Goal: Task Accomplishment & Management: Manage account settings

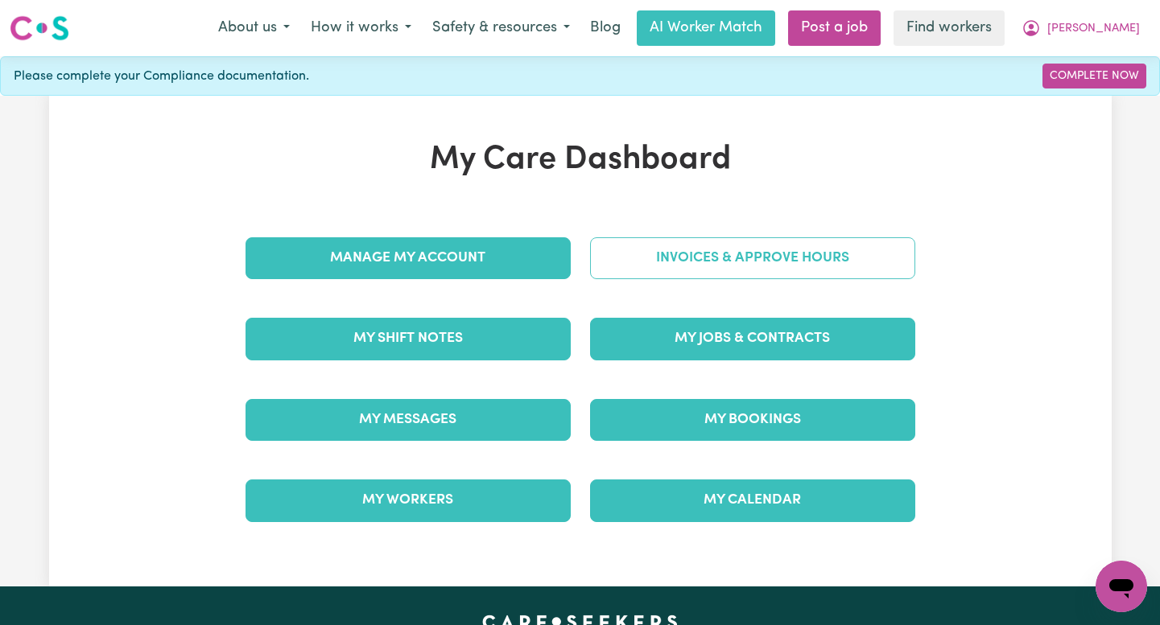
click at [717, 262] on link "Invoices & Approve Hours" at bounding box center [752, 258] width 325 height 42
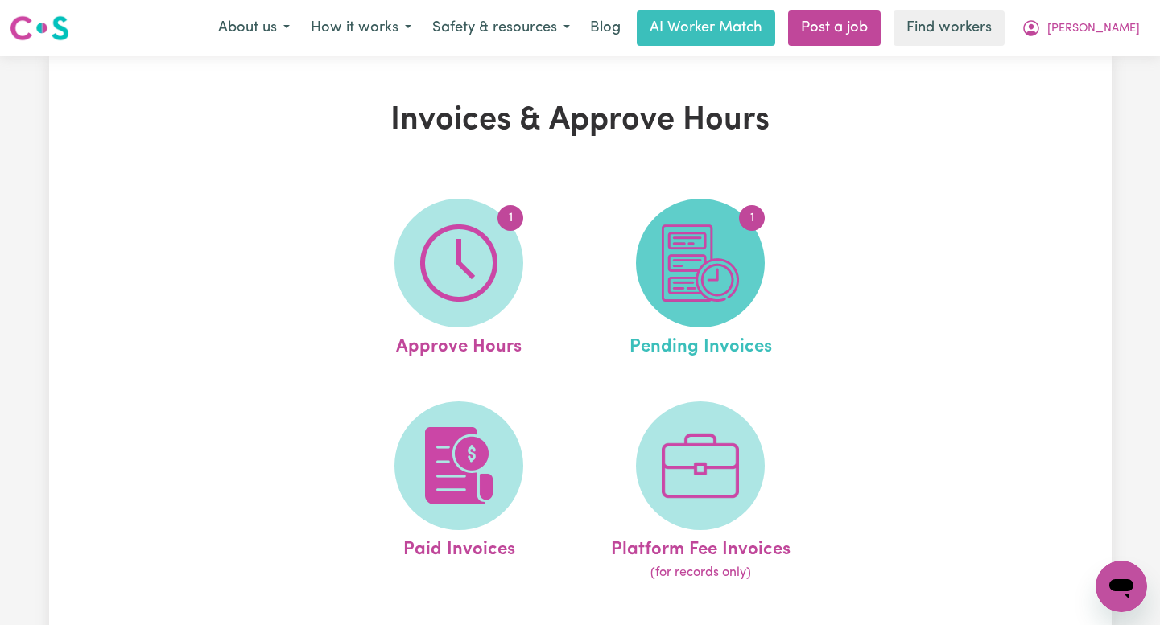
click at [717, 264] on img at bounding box center [700, 263] width 77 height 77
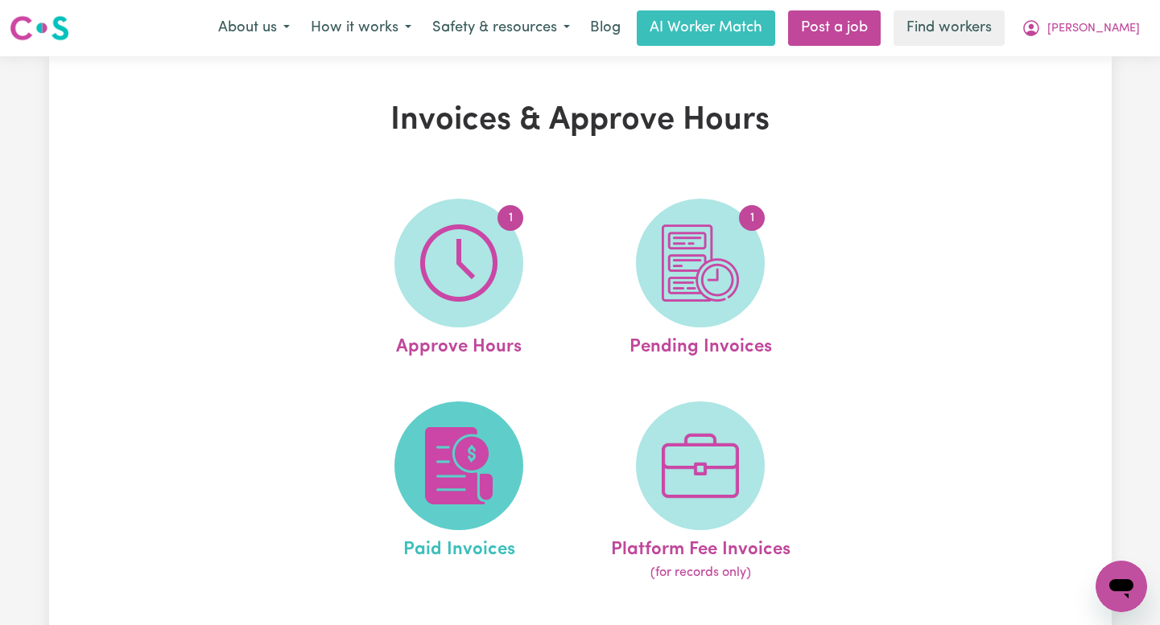
click at [459, 467] on img at bounding box center [458, 465] width 77 height 77
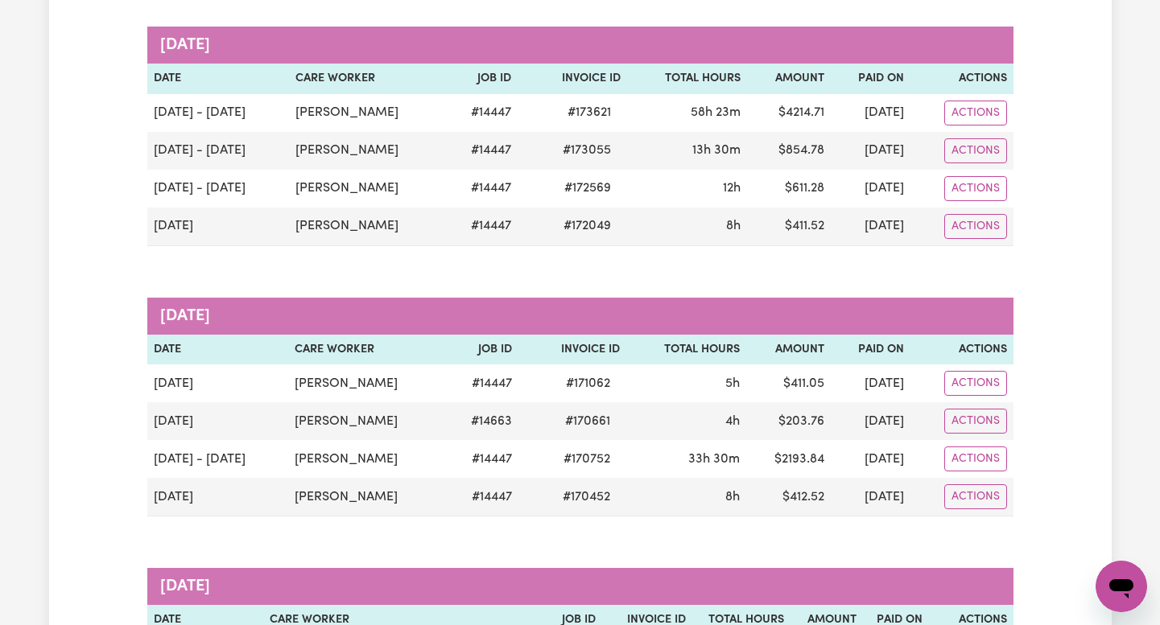
scroll to position [230, 0]
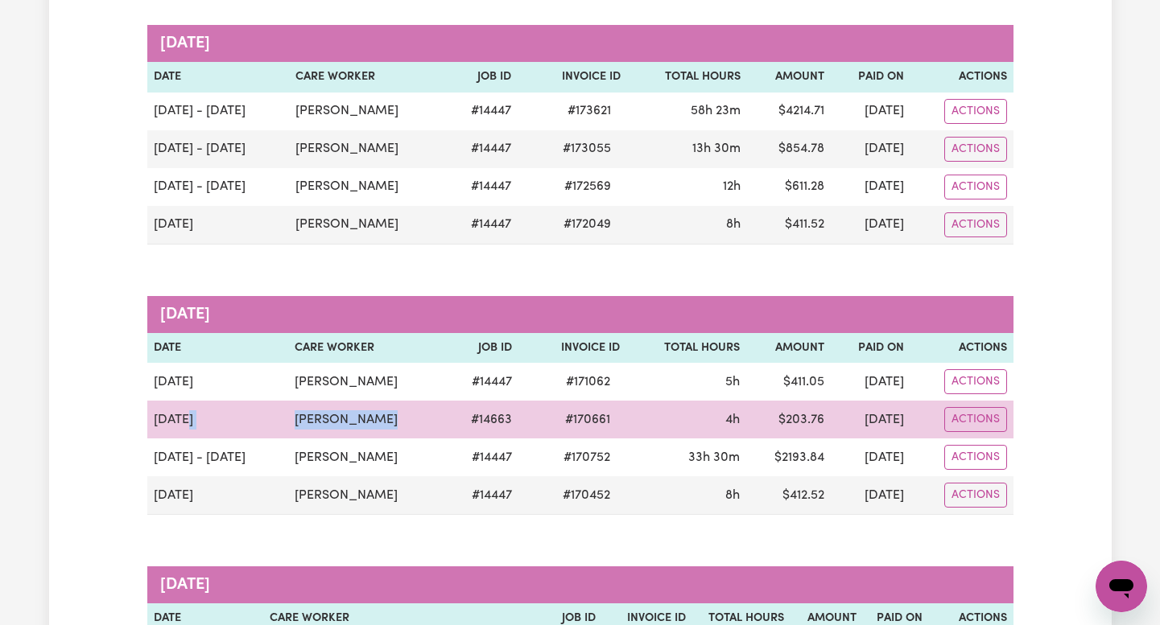
drag, startPoint x: 377, startPoint y: 426, endPoint x: 263, endPoint y: 422, distance: 113.5
click at [263, 422] on tr "[DATE] [PERSON_NAME] # 14663 # 170661 4h $ 203.76 [DATE] Actions" at bounding box center [580, 420] width 866 height 38
copy tr "[PERSON_NAME]"
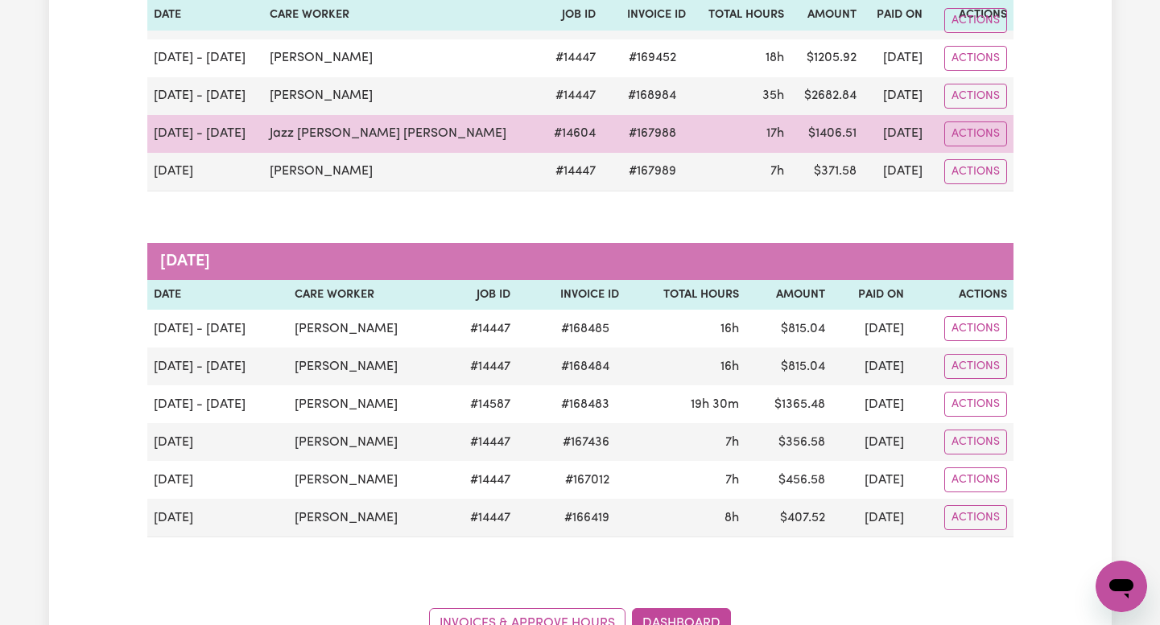
scroll to position [903, 0]
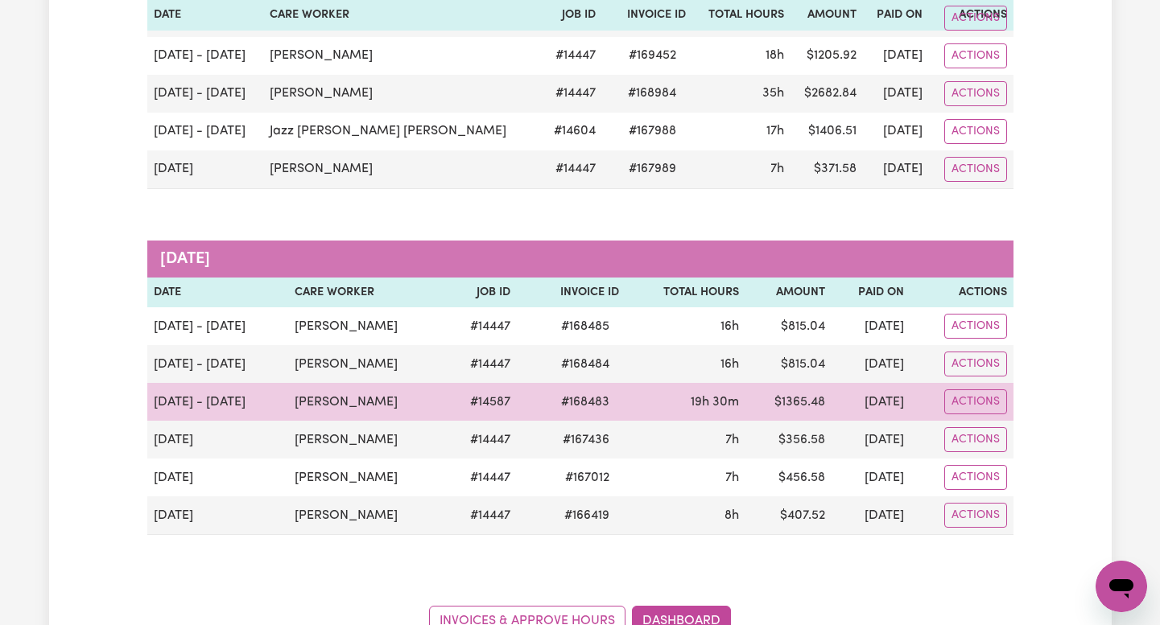
drag, startPoint x: 375, startPoint y: 403, endPoint x: 229, endPoint y: 402, distance: 145.7
click at [229, 402] on tr "[DATE] - [DATE] [PERSON_NAME] # 14587 # 168483 19h 30m $ 1365.48 [DATE] Actions" at bounding box center [580, 402] width 866 height 38
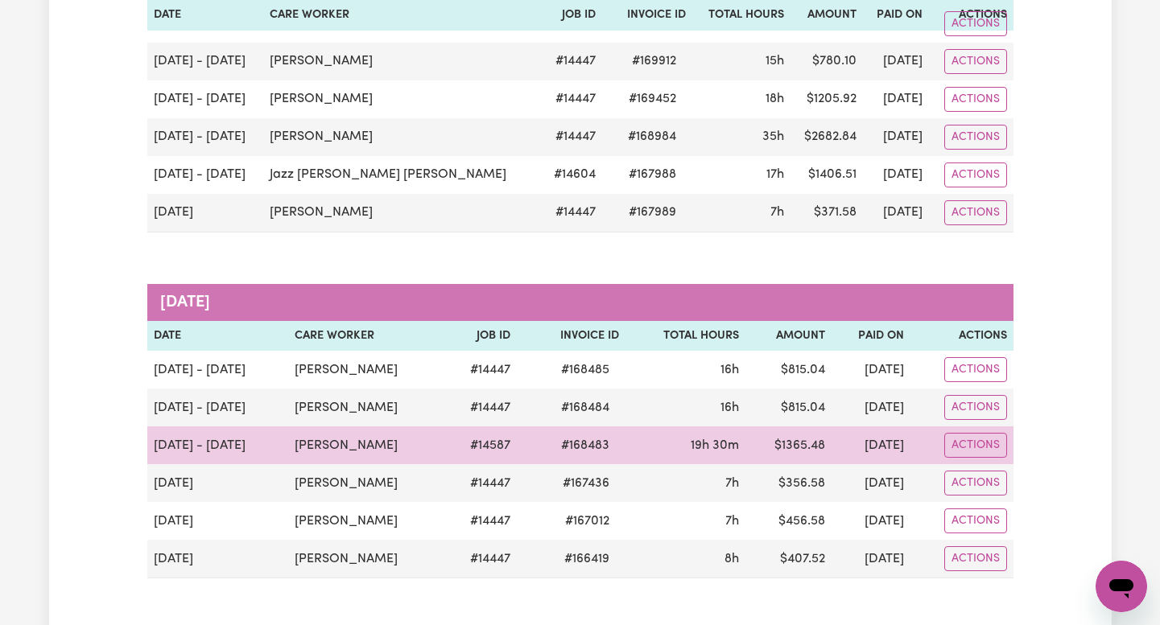
scroll to position [1066, 0]
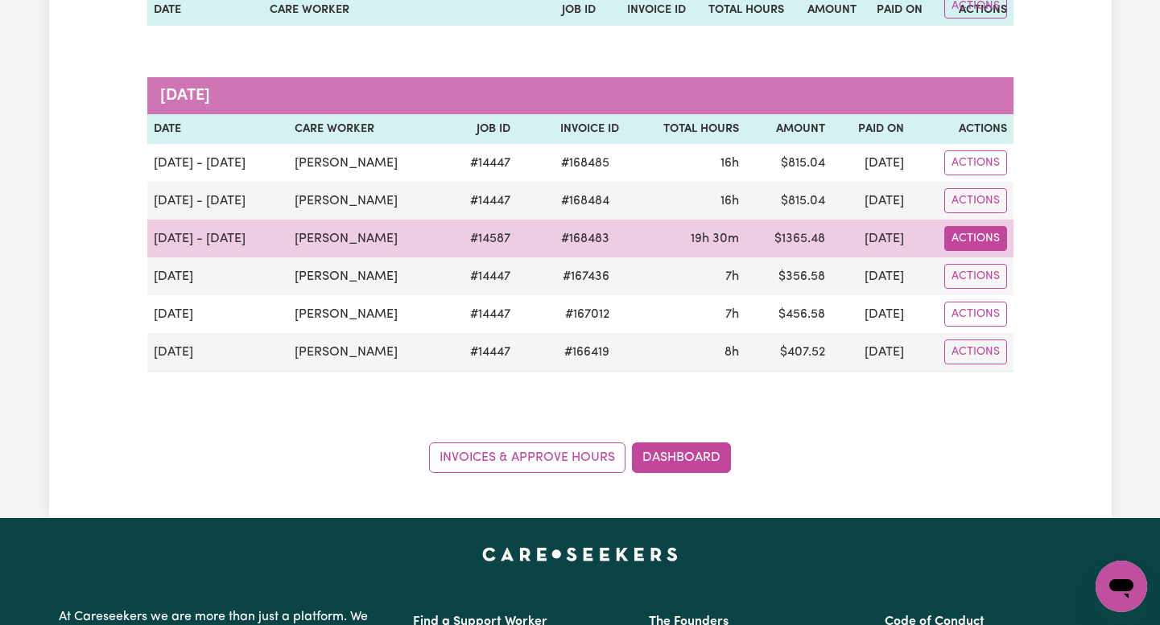
click at [982, 241] on button "Actions" at bounding box center [975, 238] width 63 height 25
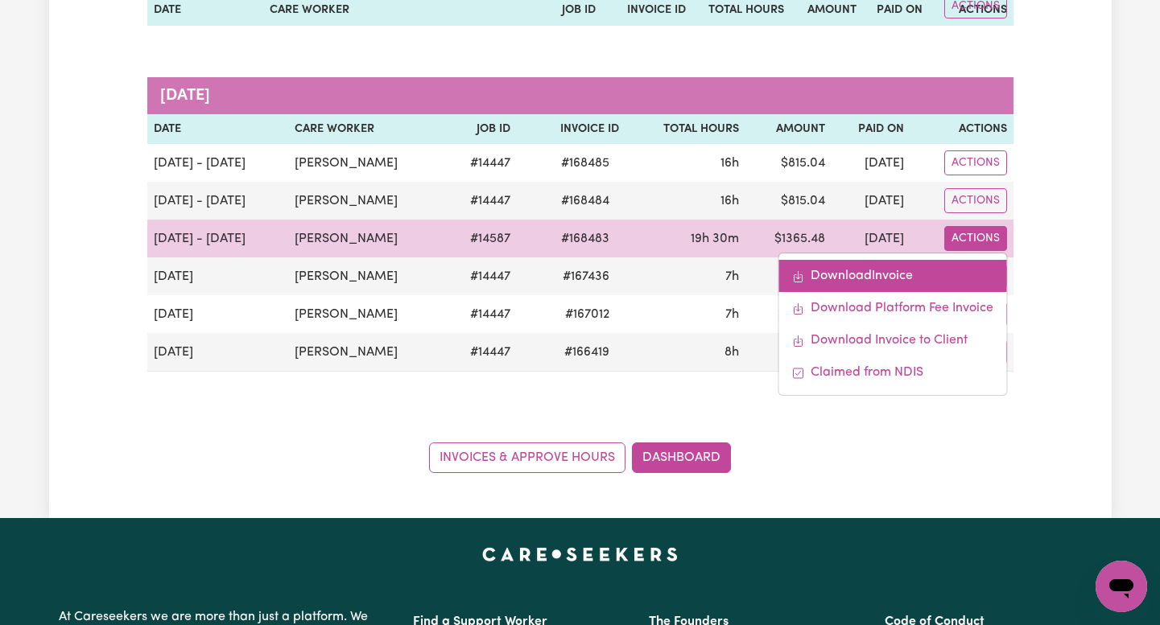
click at [975, 276] on link "Download Invoice" at bounding box center [892, 276] width 228 height 32
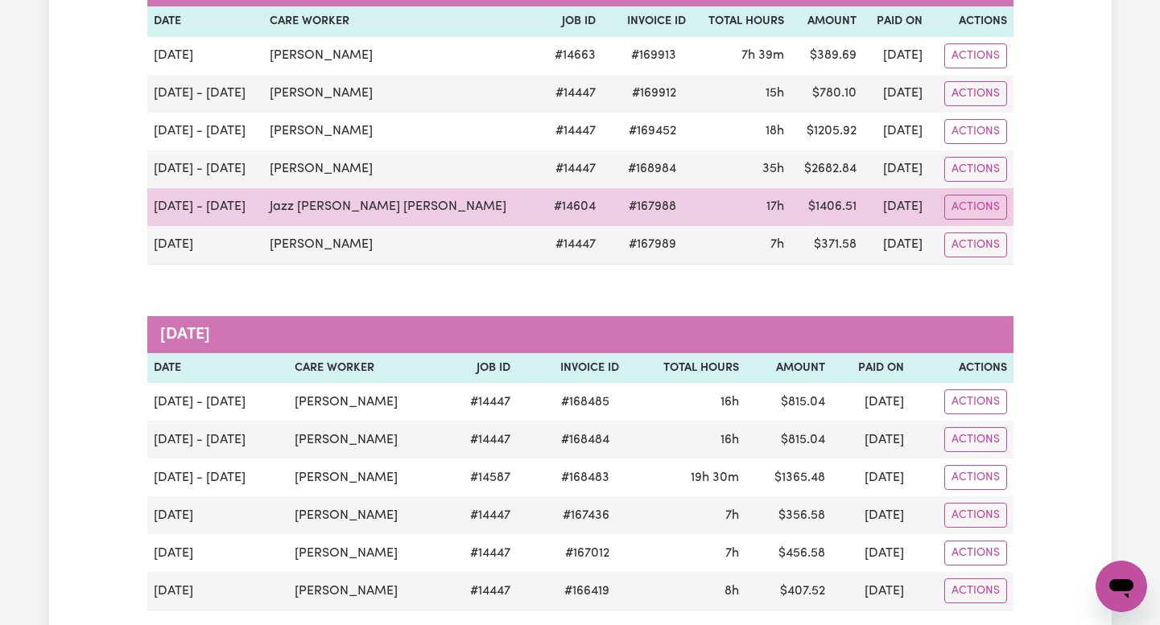
scroll to position [831, 0]
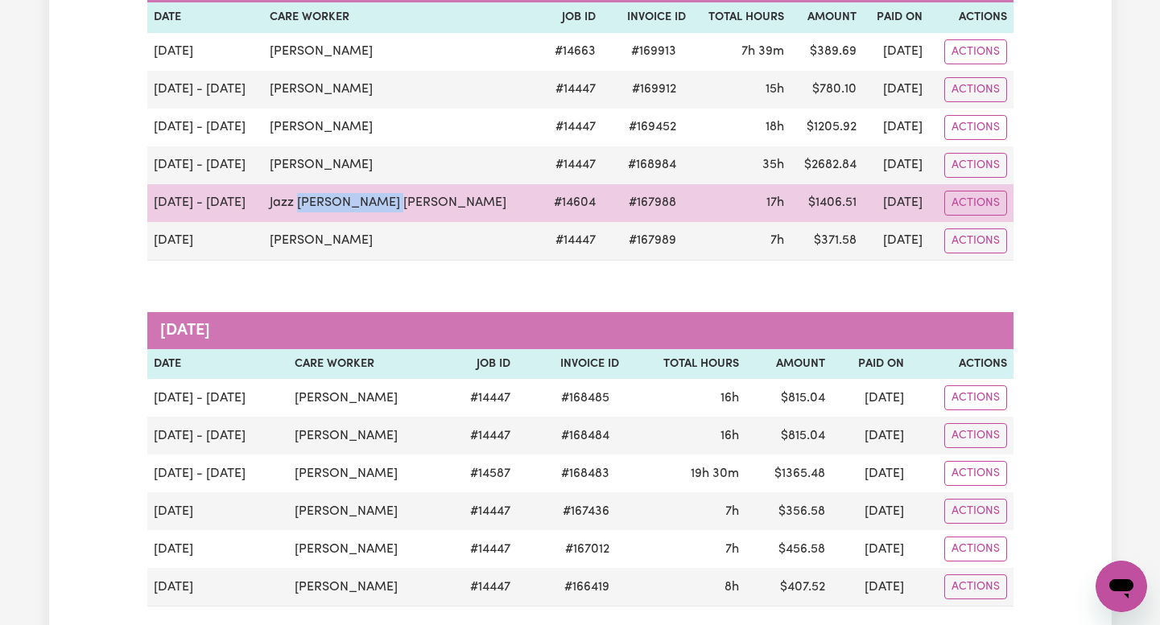
drag, startPoint x: 393, startPoint y: 206, endPoint x: 301, endPoint y: 194, distance: 92.5
click at [301, 194] on td "Jazz [PERSON_NAME] [PERSON_NAME]" at bounding box center [402, 203] width 278 height 38
click at [275, 199] on td "Jazz [PERSON_NAME] [PERSON_NAME]" at bounding box center [402, 203] width 278 height 38
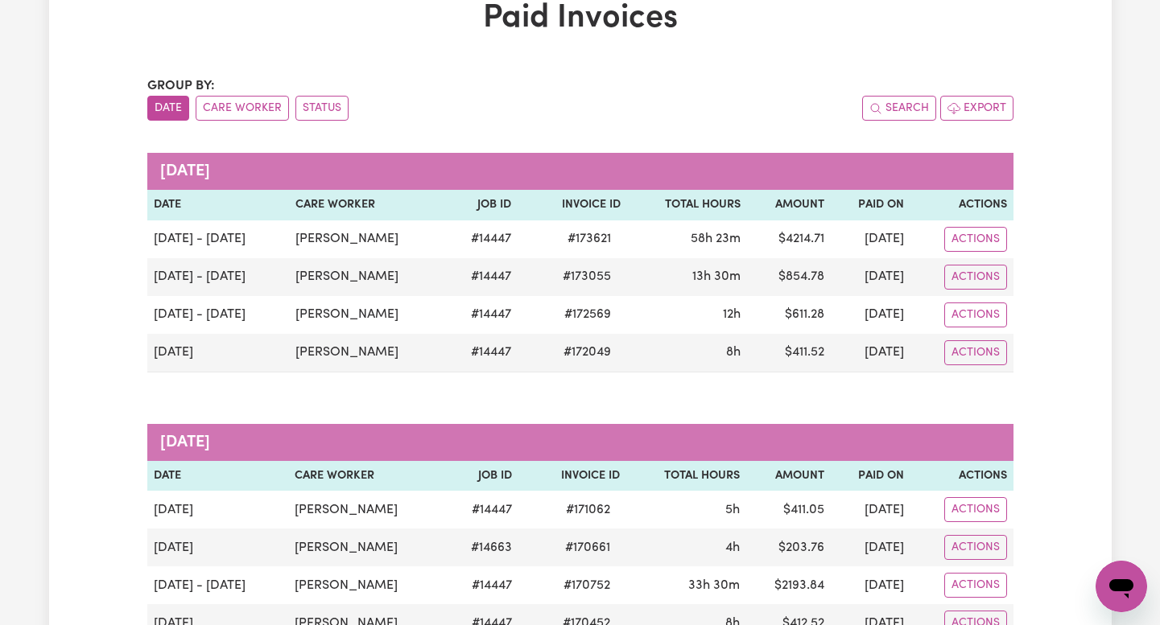
scroll to position [36, 0]
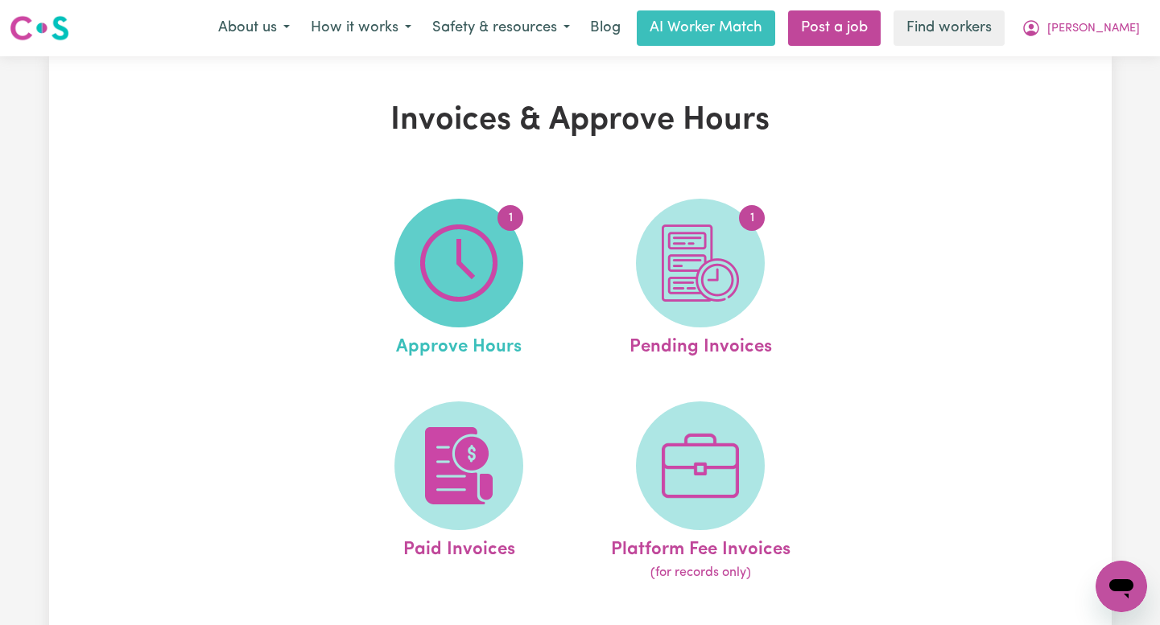
click at [424, 256] on img at bounding box center [458, 263] width 77 height 77
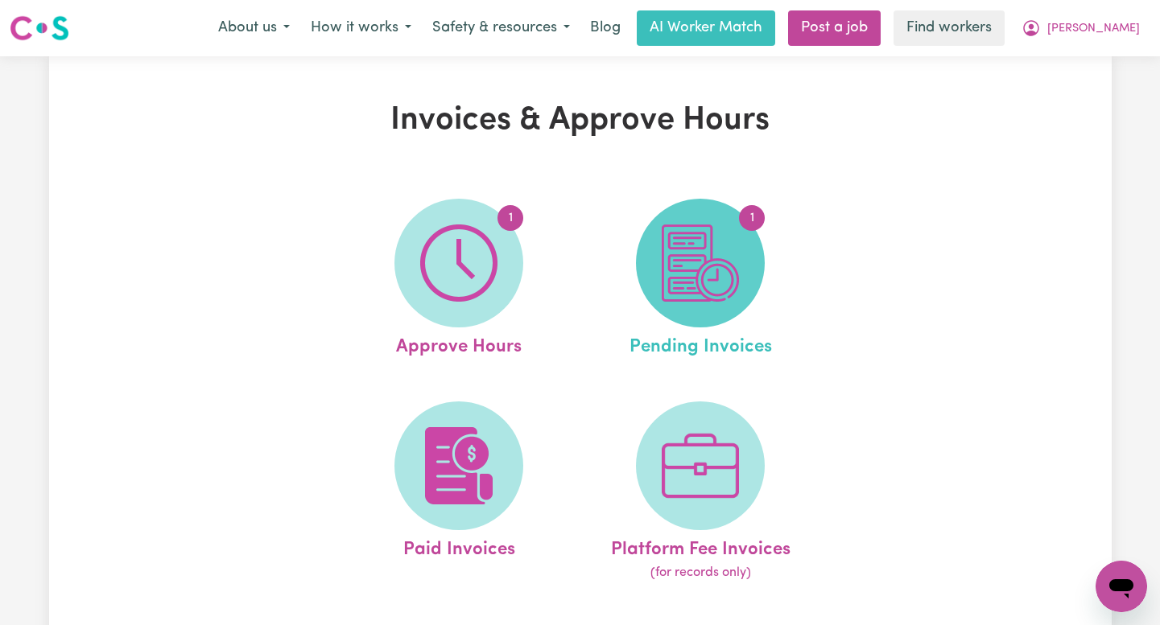
click at [719, 262] on img at bounding box center [700, 263] width 77 height 77
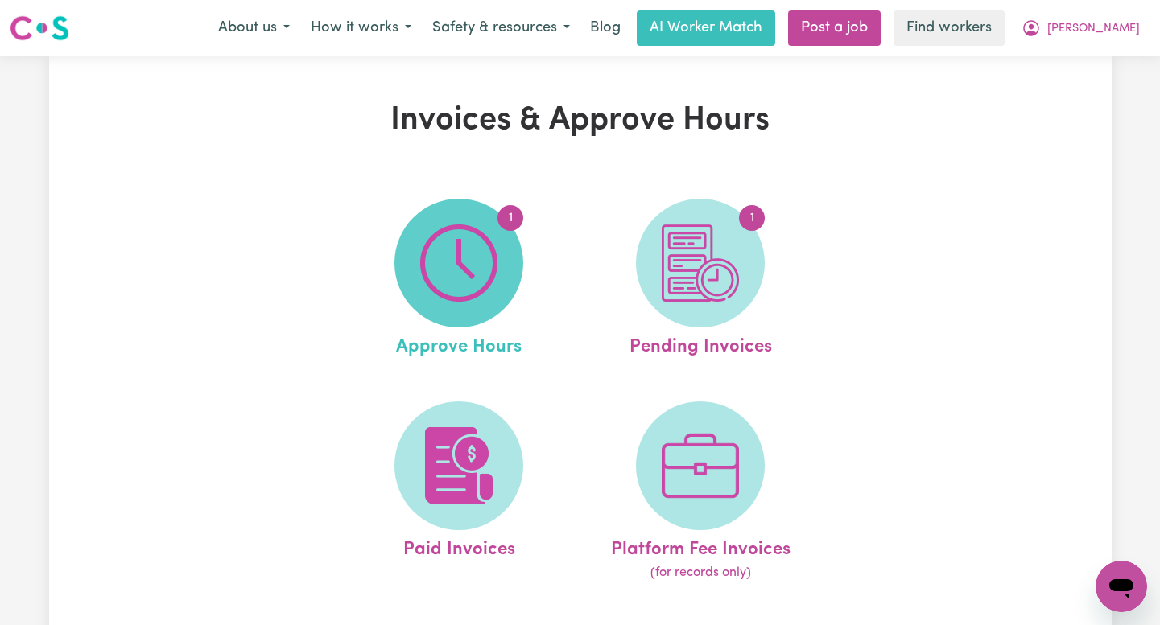
click at [472, 270] on img at bounding box center [458, 263] width 77 height 77
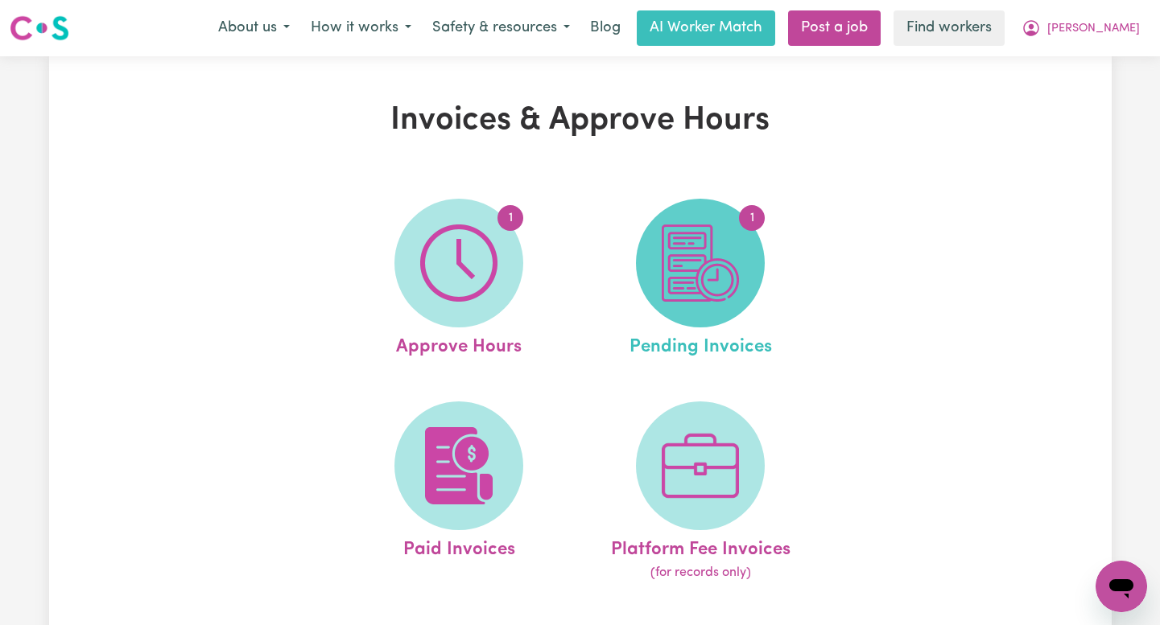
click at [703, 280] on img at bounding box center [700, 263] width 77 height 77
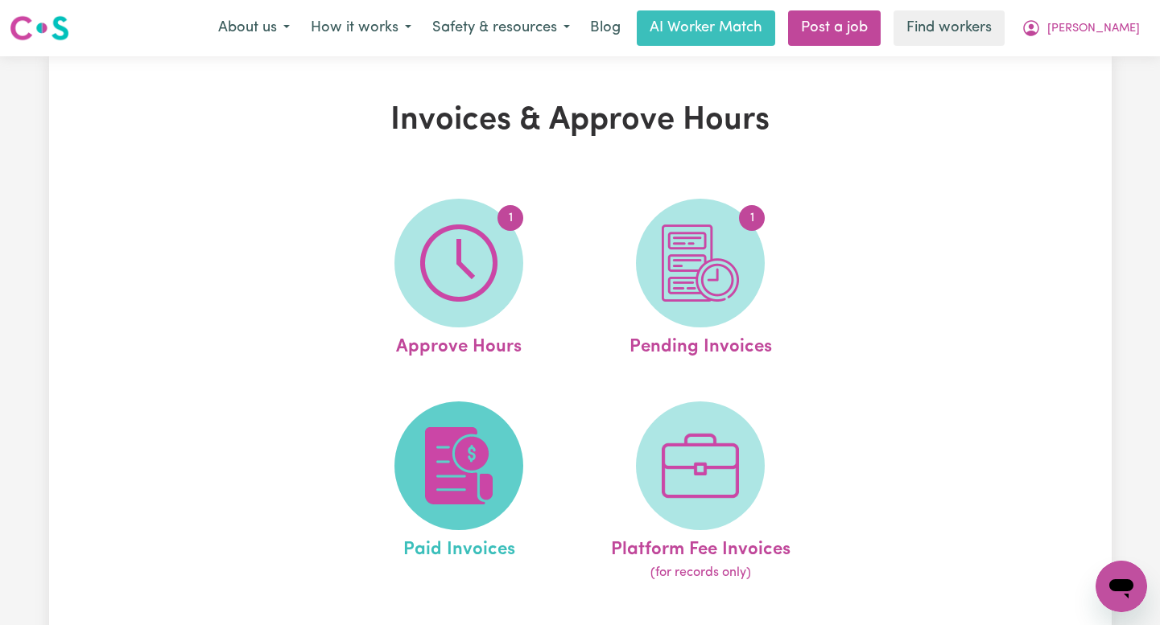
click at [427, 484] on img at bounding box center [458, 465] width 77 height 77
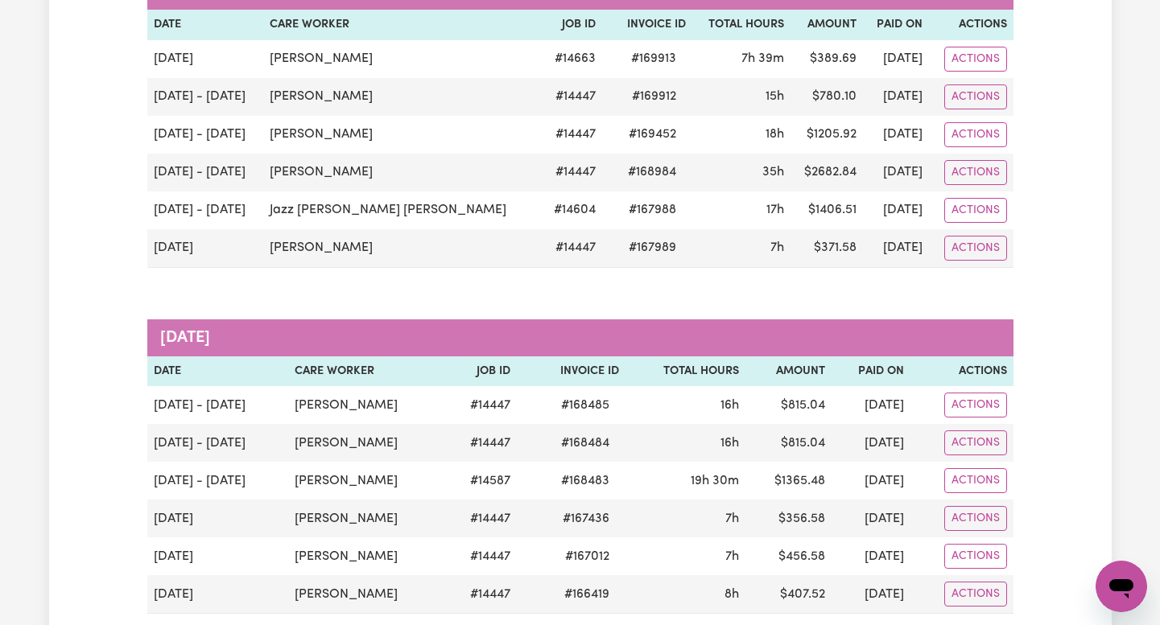
scroll to position [872, 0]
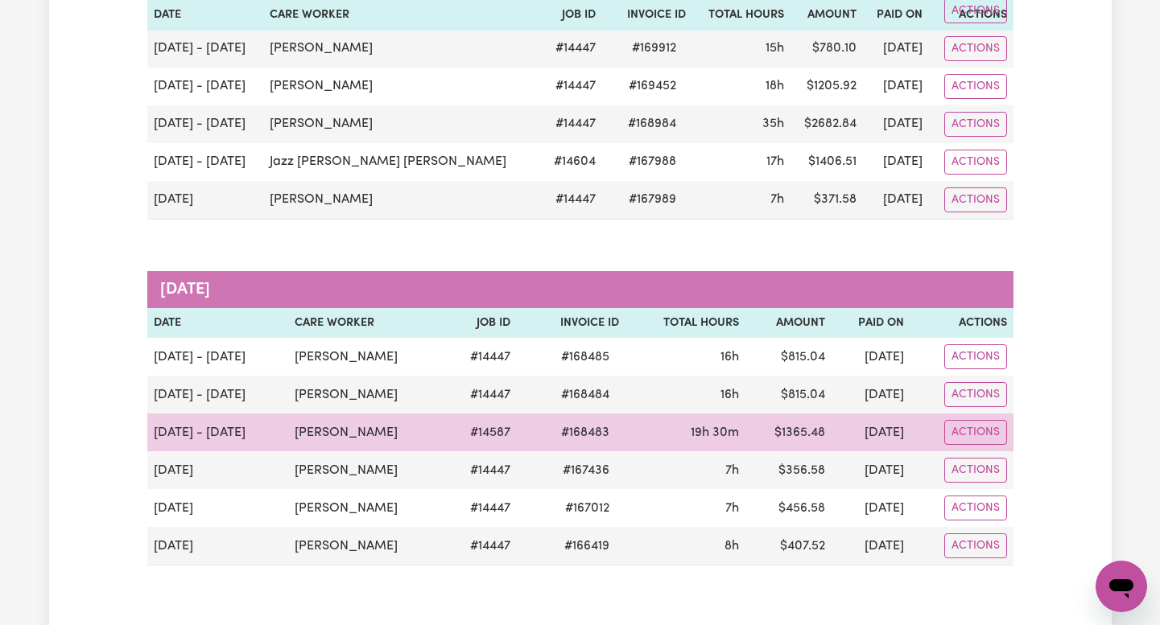
drag, startPoint x: 377, startPoint y: 435, endPoint x: 270, endPoint y: 435, distance: 106.2
click at [288, 435] on td "[PERSON_NAME]" at bounding box center [366, 433] width 157 height 38
copy td "[PERSON_NAME]"
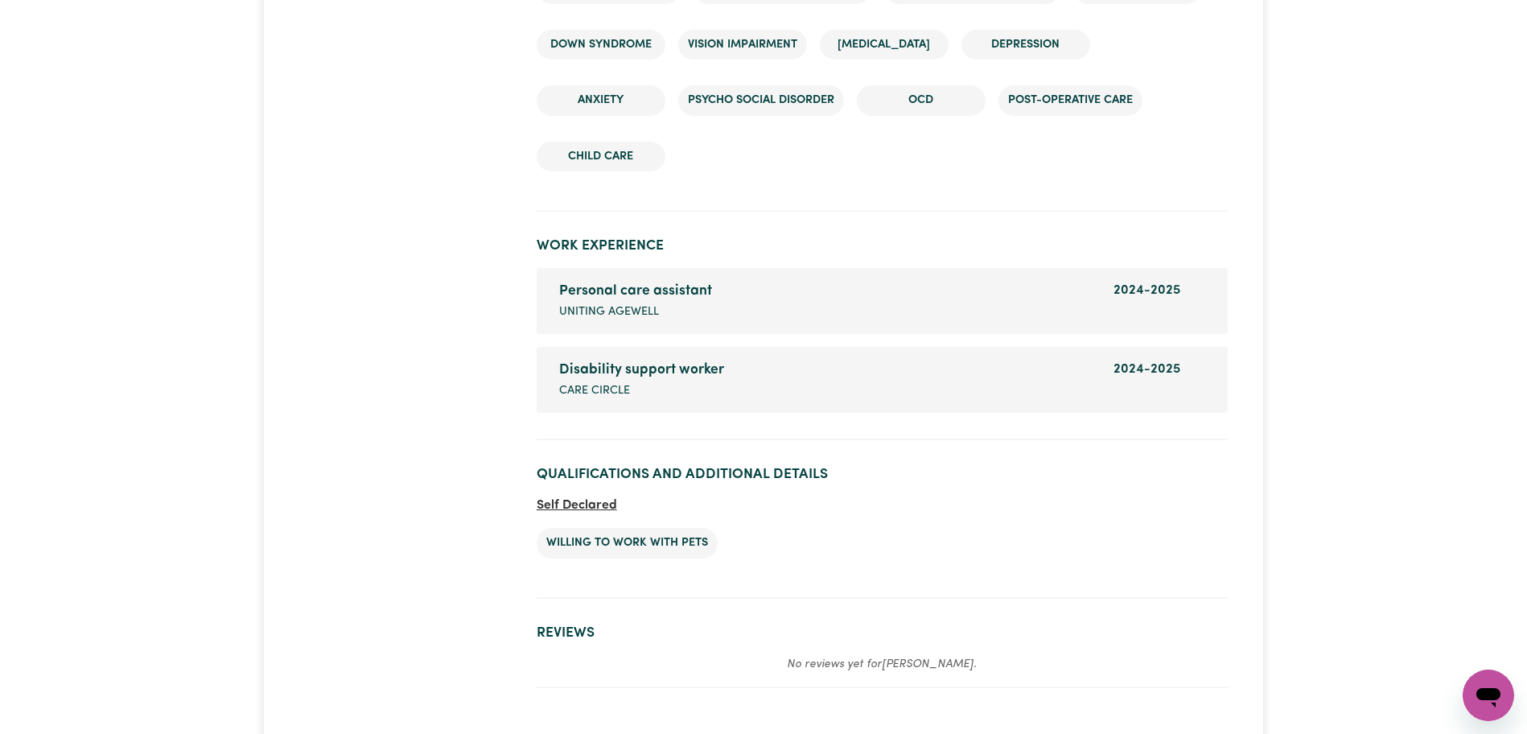
scroll to position [2387, 0]
